Goal: Transaction & Acquisition: Purchase product/service

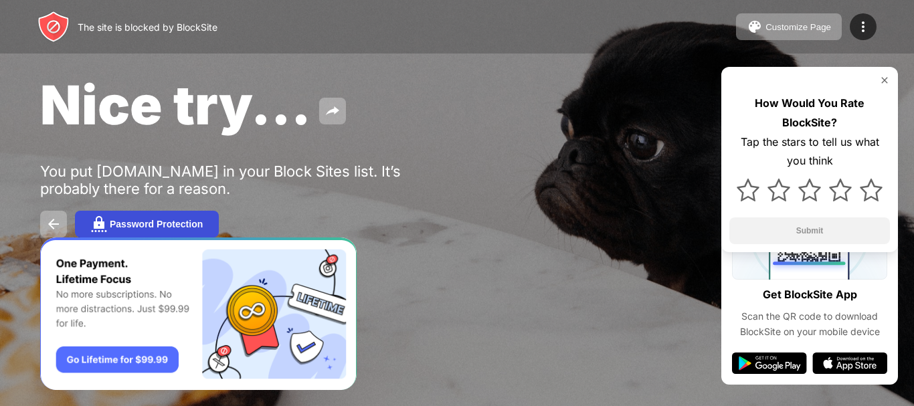
click at [119, 214] on button "Password Protection" at bounding box center [147, 224] width 144 height 27
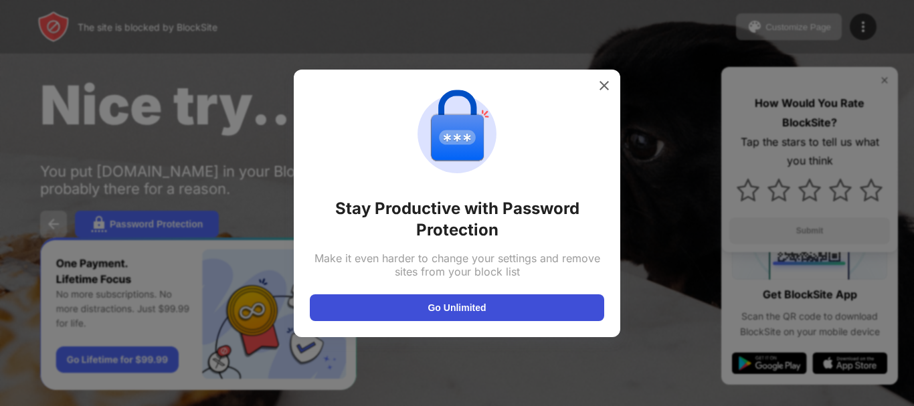
click at [451, 308] on button "Go Unlimited" at bounding box center [457, 308] width 295 height 27
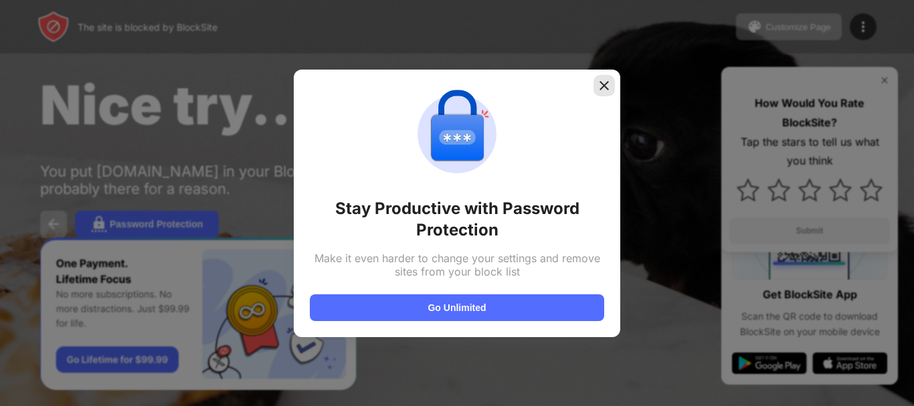
click at [606, 86] on img at bounding box center [604, 85] width 13 height 13
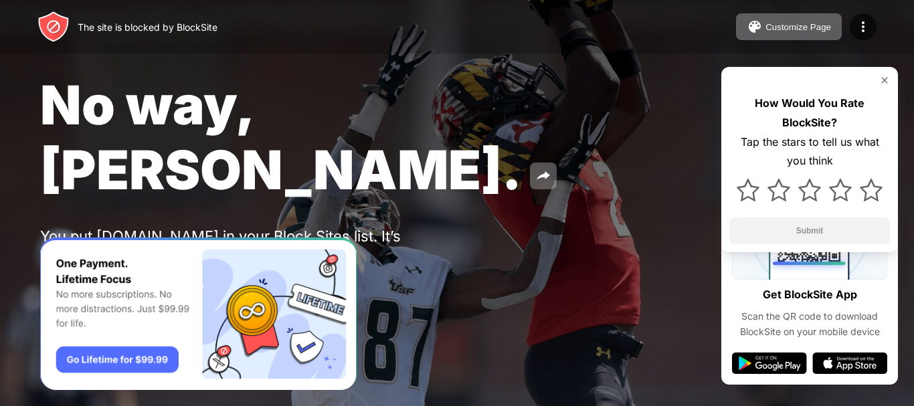
click at [55, 281] on img at bounding box center [54, 289] width 16 height 16
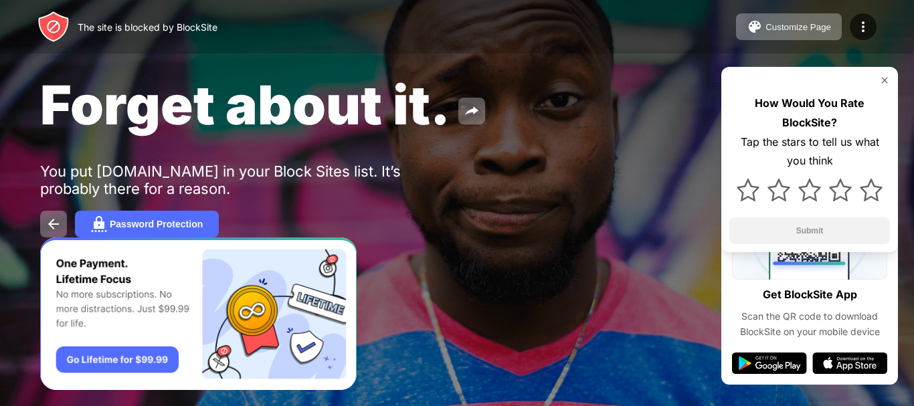
click at [889, 80] on img at bounding box center [885, 80] width 11 height 11
